Goal: Task Accomplishment & Management: Use online tool/utility

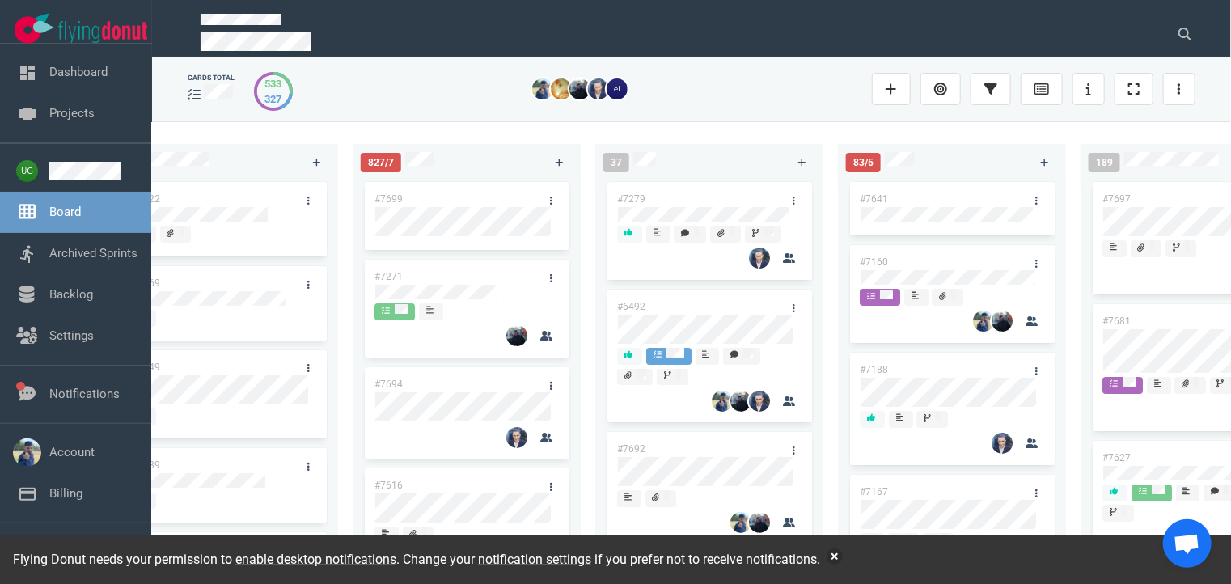
scroll to position [0, 546]
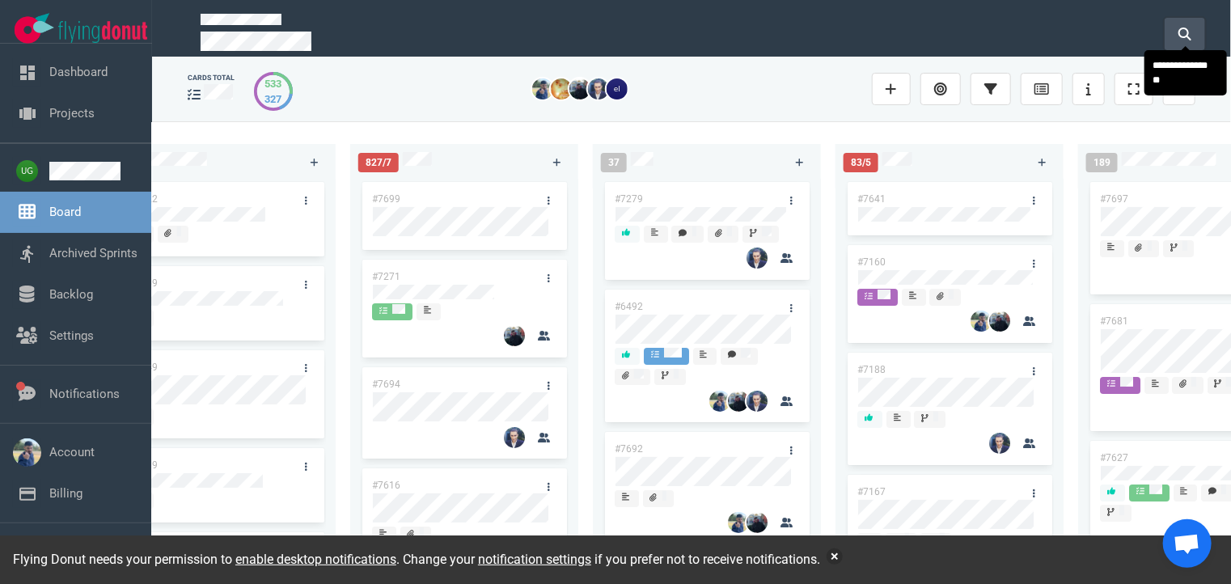
click at [1176, 26] on button at bounding box center [1185, 34] width 40 height 32
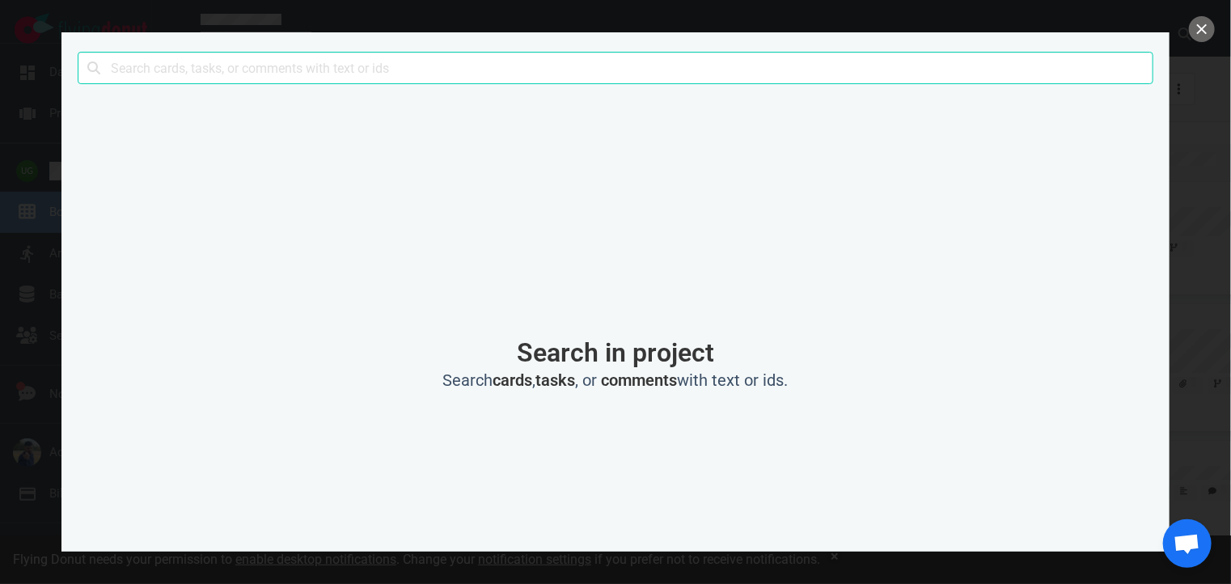
click at [608, 62] on input "text" at bounding box center [616, 68] width 1076 height 32
click at [608, 62] on input "c" at bounding box center [616, 68] width 1076 height 32
type input "ccr"
click button "Search" at bounding box center [0, 0] width 0 height 0
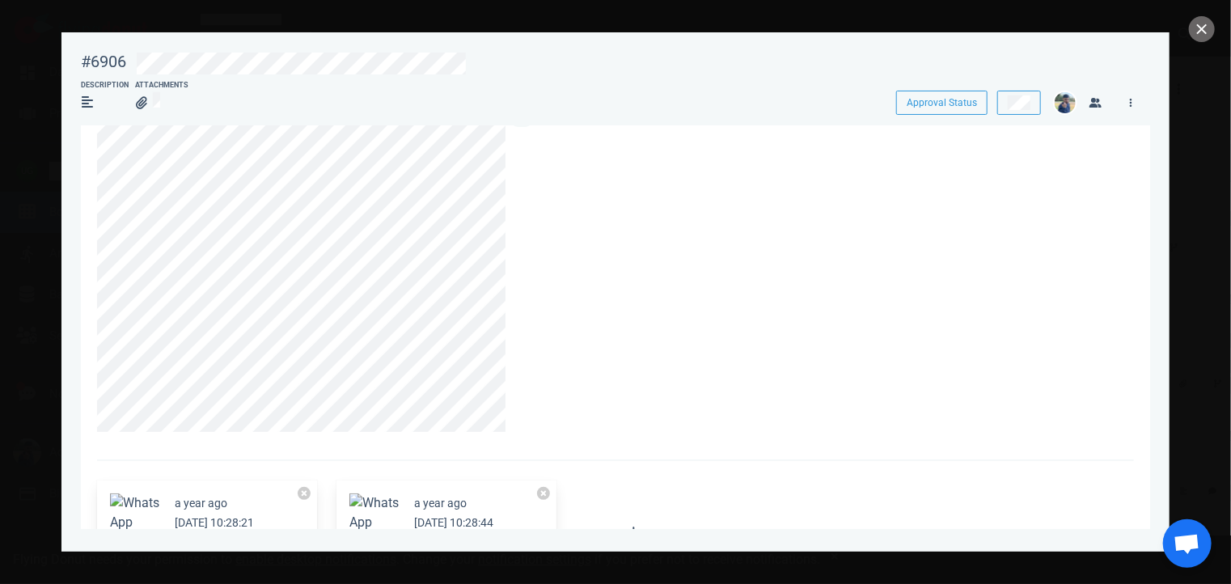
scroll to position [372, 0]
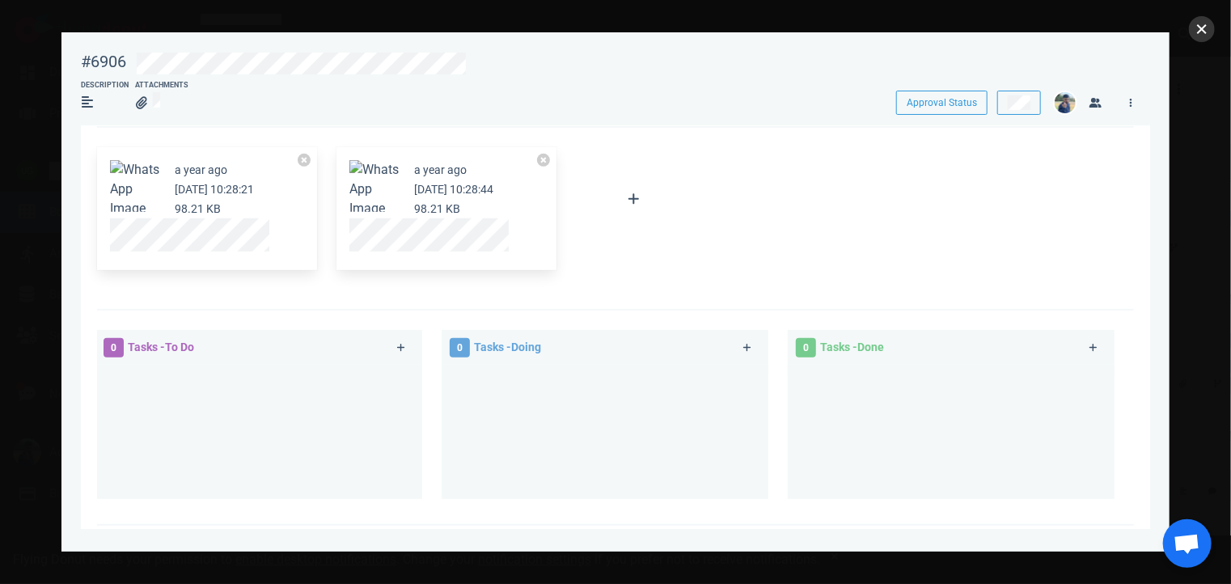
click at [1204, 23] on button "close" at bounding box center [1202, 29] width 26 height 26
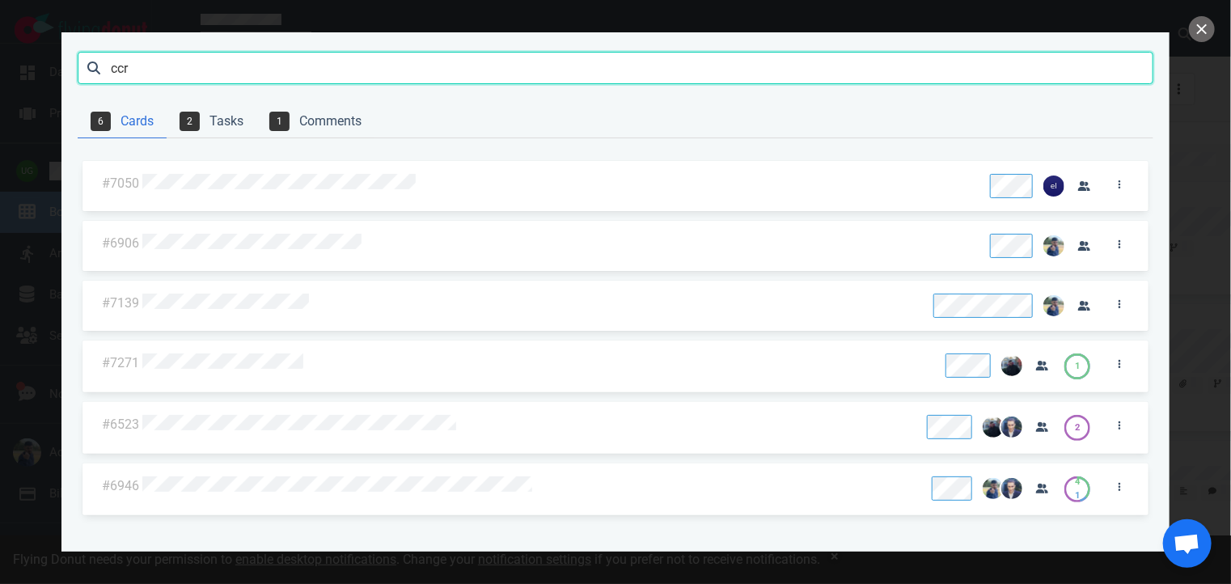
drag, startPoint x: 150, startPoint y: 66, endPoint x: 40, endPoint y: 75, distance: 111.2
click at [40, 75] on div "ccr Search 6 Cards 2 Tasks 1 Comments #7050 #6906 #7139 #7271 1 #6523 2 #6946 4…" at bounding box center [615, 292] width 1231 height 584
type input "[EMAIL_ADDRESS]"
click button "Search" at bounding box center [0, 0] width 0 height 0
